Goal: Find specific page/section: Find specific page/section

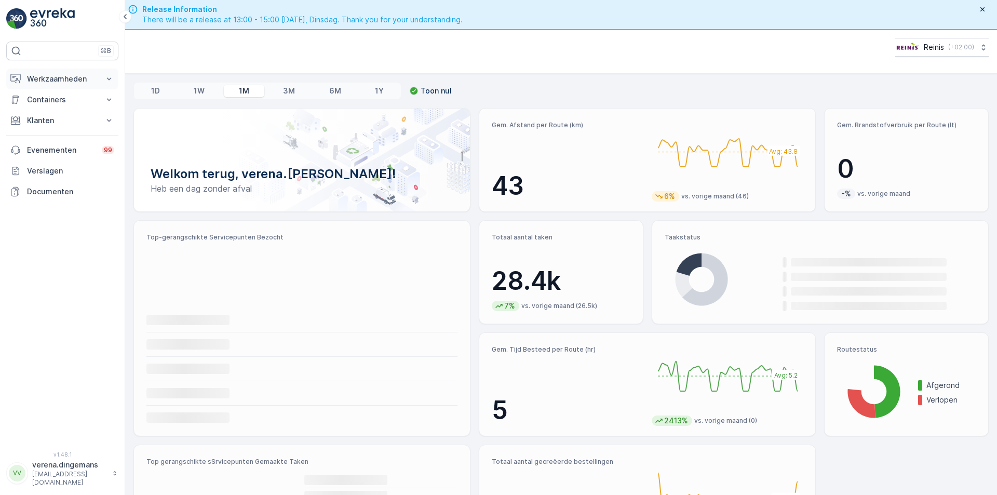
click at [59, 78] on p "Werkzaamheden" at bounding box center [62, 79] width 71 height 10
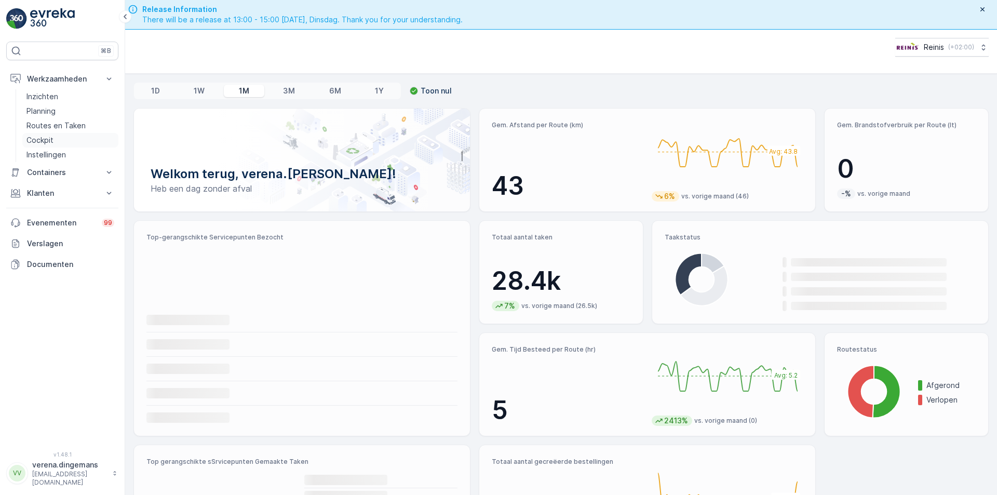
click at [53, 138] on link "Cockpit" at bounding box center [70, 140] width 96 height 15
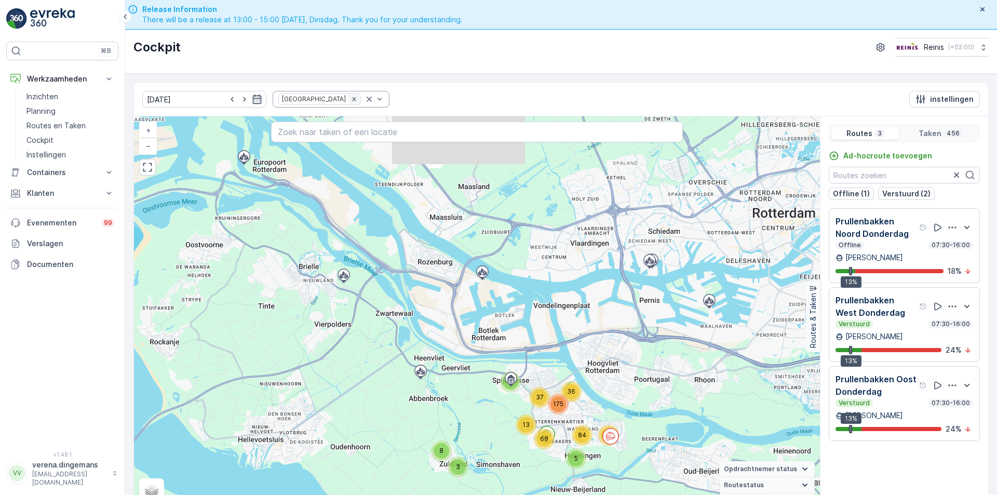
click at [351, 98] on icon "Remove Prullenbakken" at bounding box center [354, 99] width 7 height 7
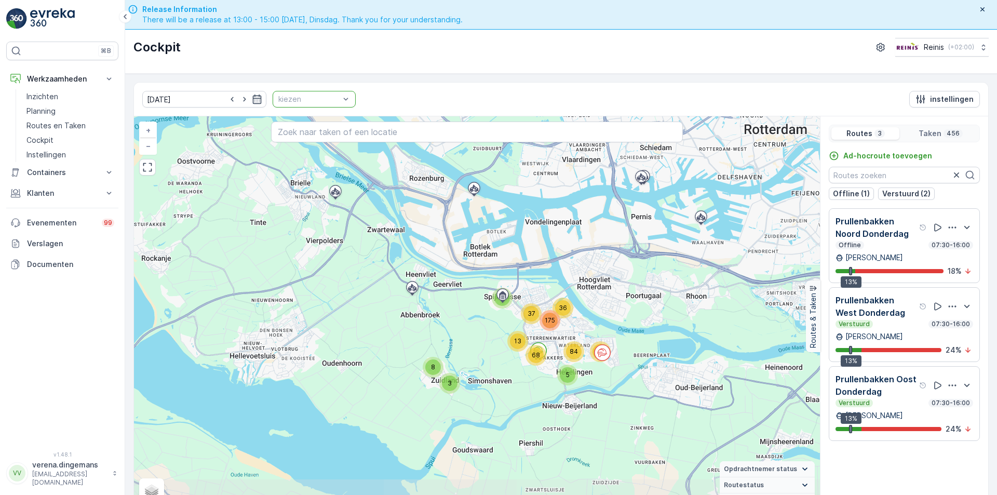
click at [324, 99] on div at bounding box center [308, 99] width 63 height 8
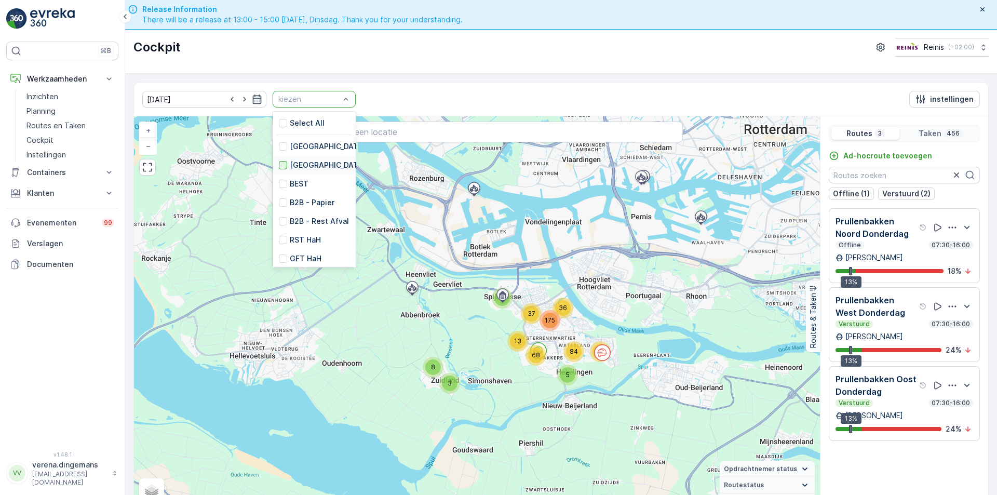
click at [279, 162] on div at bounding box center [283, 165] width 8 height 8
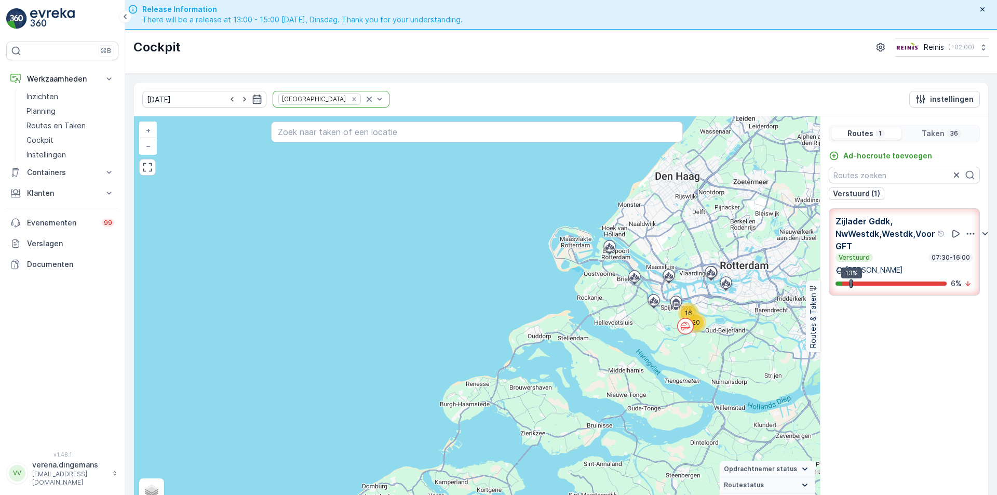
scroll to position [21, 0]
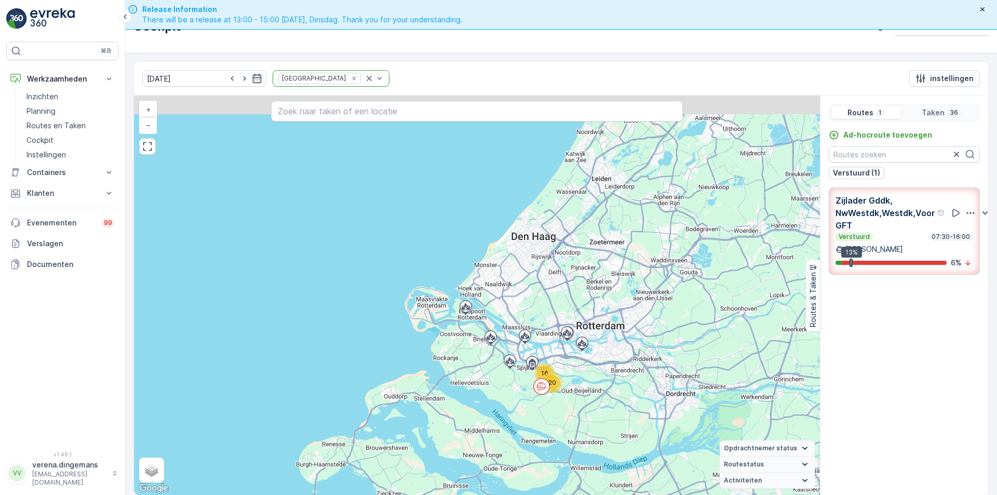
drag, startPoint x: 715, startPoint y: 297, endPoint x: 571, endPoint y: 378, distance: 165.1
click at [571, 378] on div "20 16 + − Satelliet stappenplan Terrein Hybride Leaflet Sneltoetsen Kaartgegeve…" at bounding box center [477, 295] width 686 height 399
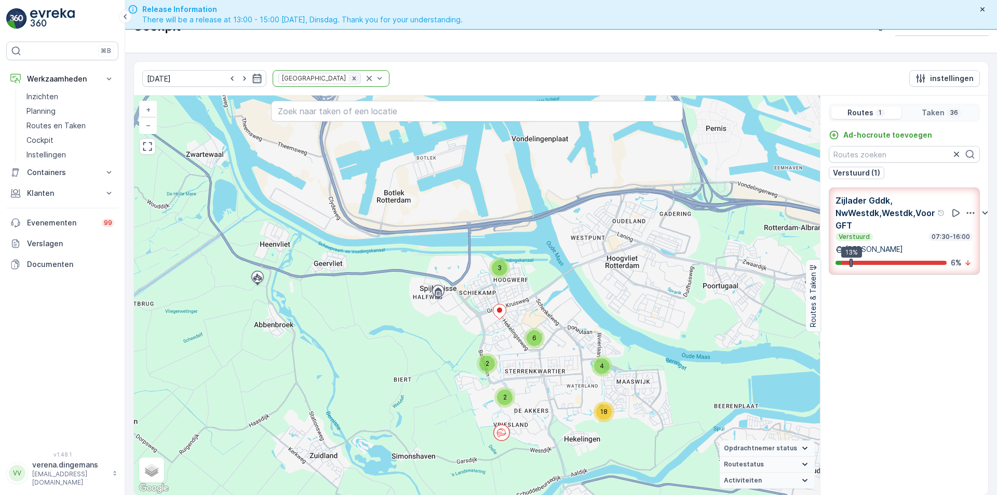
click at [351, 81] on icon "Remove Huis aan Huis" at bounding box center [354, 78] width 7 height 7
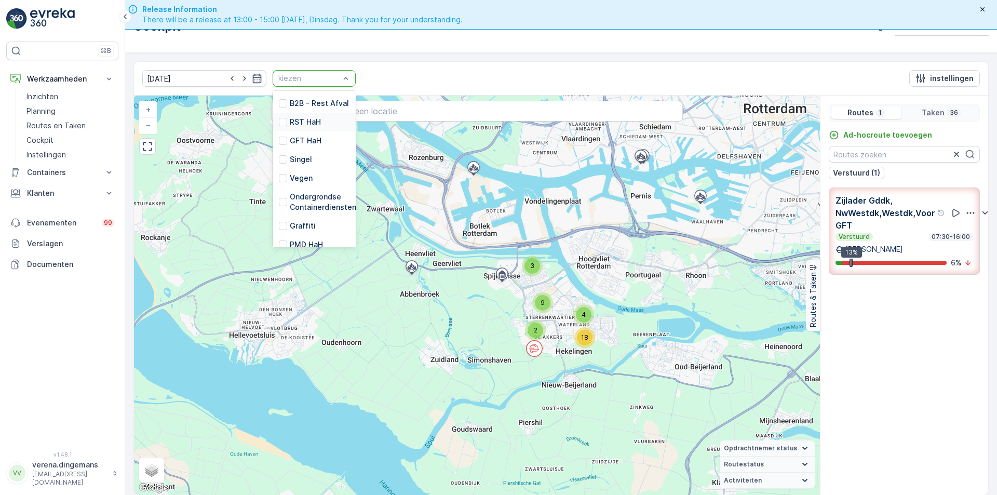
scroll to position [104, 0]
click at [279, 138] on div at bounding box center [283, 134] width 8 height 8
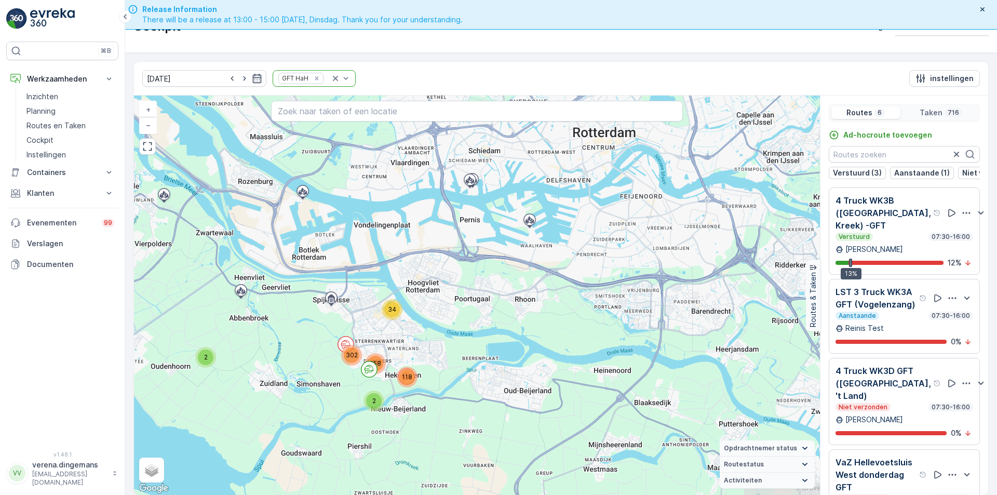
drag, startPoint x: 245, startPoint y: 396, endPoint x: 322, endPoint y: 381, distance: 78.3
click at [322, 381] on div "34 2 302 2 258 118 + − Satelliet stappenplan Terrein Hybride Leaflet Sneltoetse…" at bounding box center [477, 295] width 686 height 399
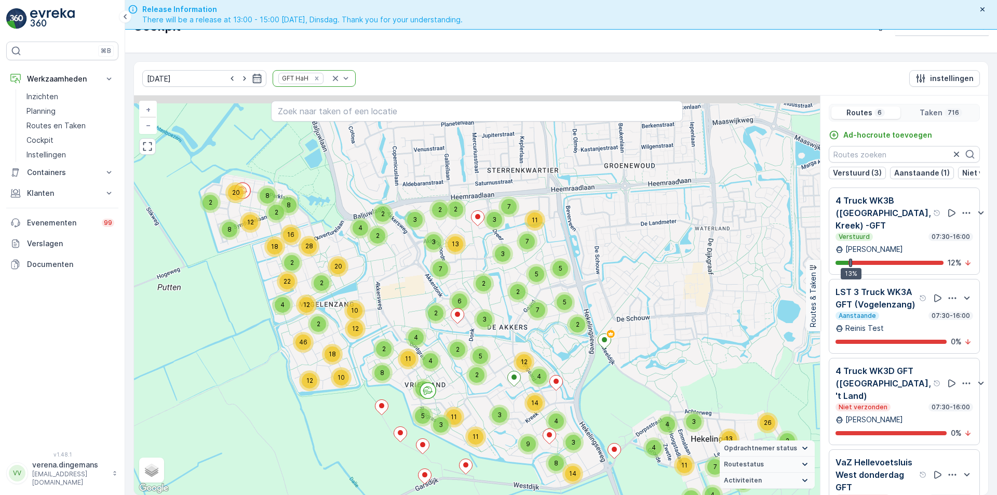
drag, startPoint x: 257, startPoint y: 340, endPoint x: 315, endPoint y: 407, distance: 88.7
click at [315, 407] on div "2 2 10 4 11 4 3 4 4 5 13 7 13 2 2 2 26 6 8 3 14 4 3 14 9 2 2 5 5 7 5 3 2 3 3 2 …" at bounding box center [477, 295] width 686 height 399
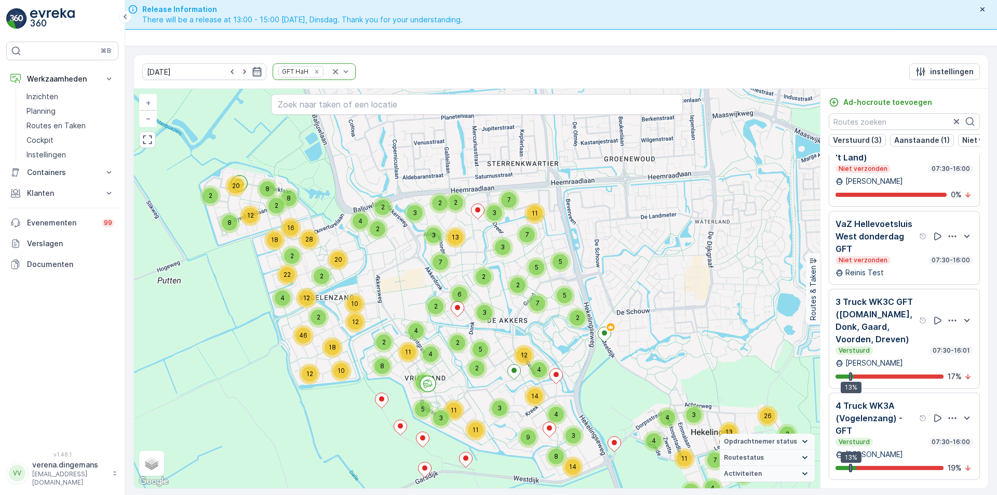
scroll to position [30, 0]
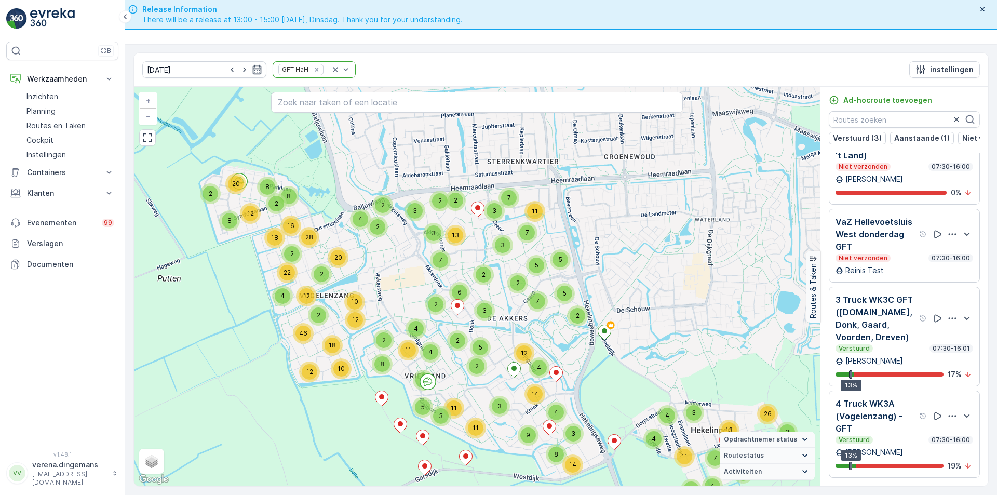
click at [909, 434] on p "4 Truck WK3A (Vogelenzang) - GFT" at bounding box center [877, 415] width 82 height 37
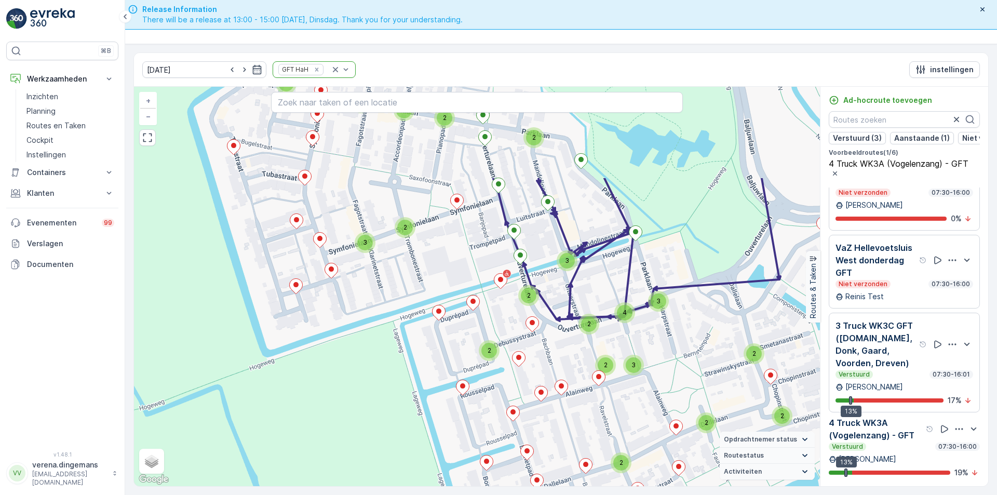
drag, startPoint x: 608, startPoint y: 276, endPoint x: 580, endPoint y: 407, distance: 134.5
click at [580, 407] on div "2 2 2 2 2 2 2 3 2 2 2 2 2 3 3 4 3 2 2 2 2 2 2 3 2 2 3 4 2 2 2 + − Satelliet sta…" at bounding box center [477, 286] width 686 height 399
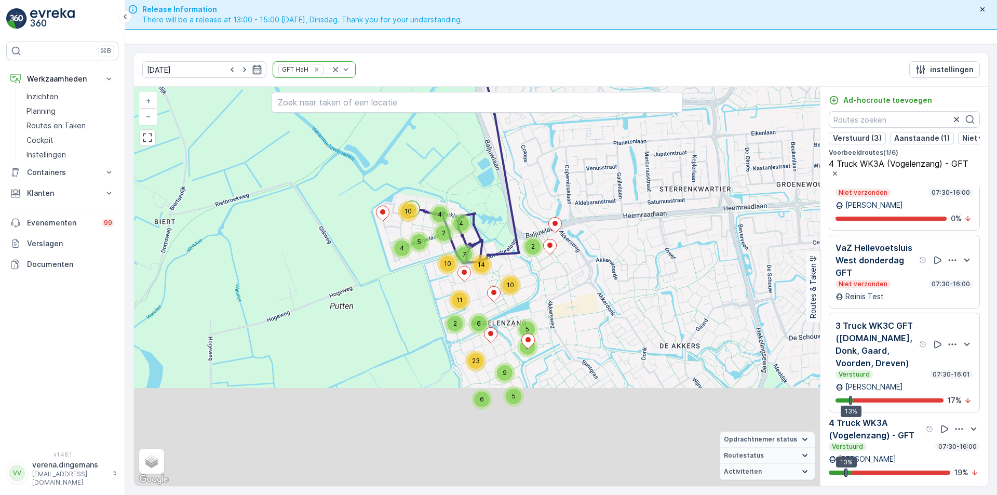
drag, startPoint x: 651, startPoint y: 394, endPoint x: 535, endPoint y: 286, distance: 158.0
click at [535, 286] on div "4 4 10 5 9 5 6 5 2 2 5 10 4 14 7 10 6 11 23 2 + − Satelliet stappenplan Terrein…" at bounding box center [477, 286] width 686 height 399
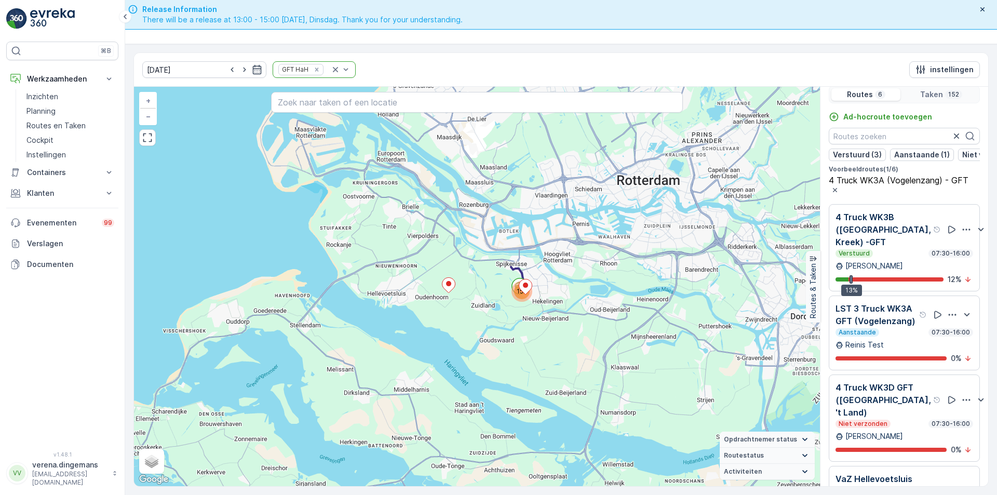
scroll to position [0, 0]
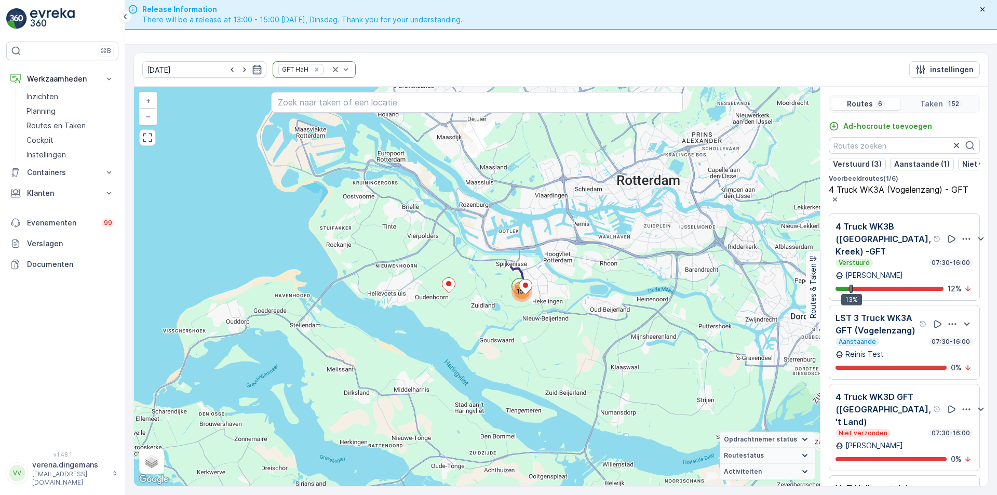
click at [896, 333] on p "LST 3 Truck WK3A GFT (Vogelenzang)" at bounding box center [877, 324] width 82 height 25
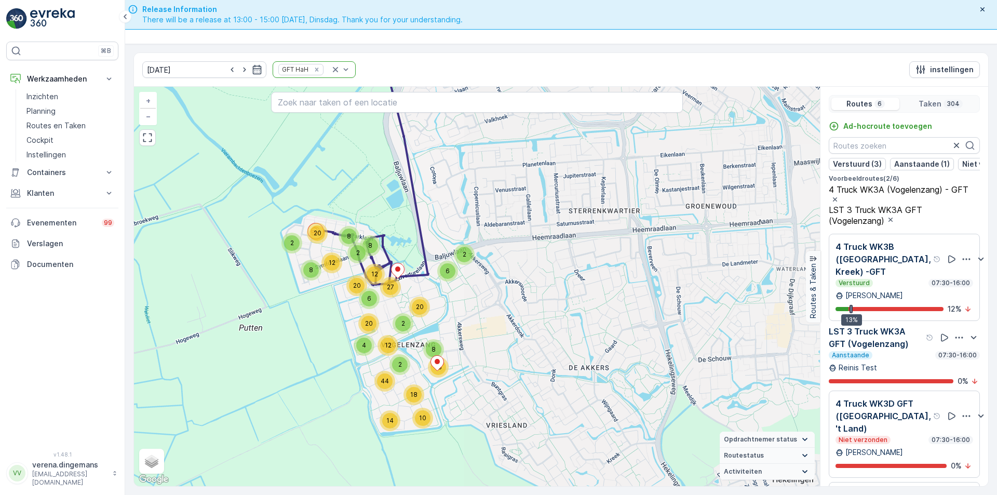
drag, startPoint x: 720, startPoint y: 298, endPoint x: 261, endPoint y: 333, distance: 460.5
click at [261, 333] on div "2 2 8 8 20 2 13 18 10 14 2 8 2 6 2 12 20 6 8 27 12 20 4 12 20 44 + − Satelliet …" at bounding box center [477, 286] width 686 height 399
click at [907, 371] on div "LST 3 Truck WK3A GFT (Vogelenzang) Aanstaande 07:30-16:00 Reinis Test 0 %" at bounding box center [904, 355] width 151 height 61
